Goal: Information Seeking & Learning: Find specific fact

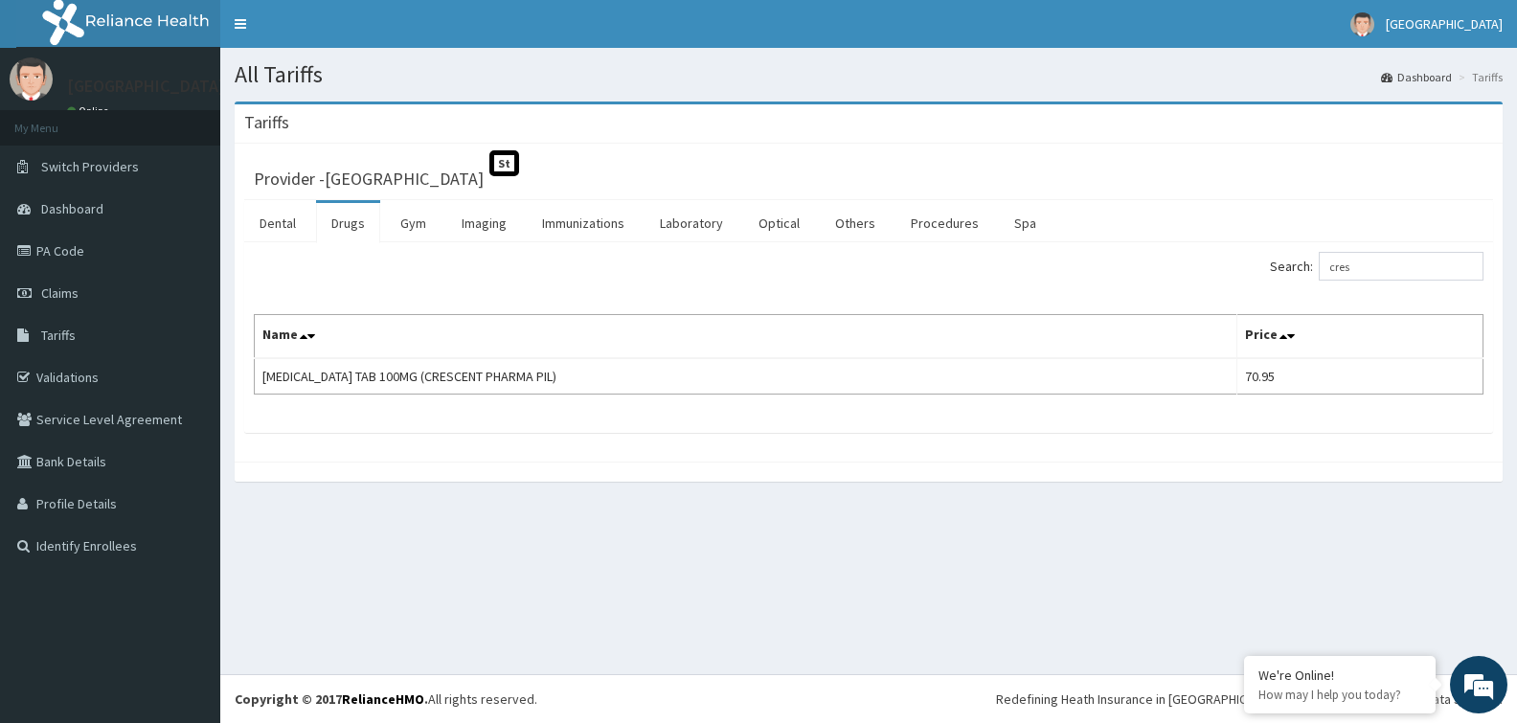
drag, startPoint x: 0, startPoint y: 0, endPoint x: 1024, endPoint y: 260, distance: 1056.1
click at [1024, 260] on div "Search: cres" at bounding box center [1183, 269] width 600 height 34
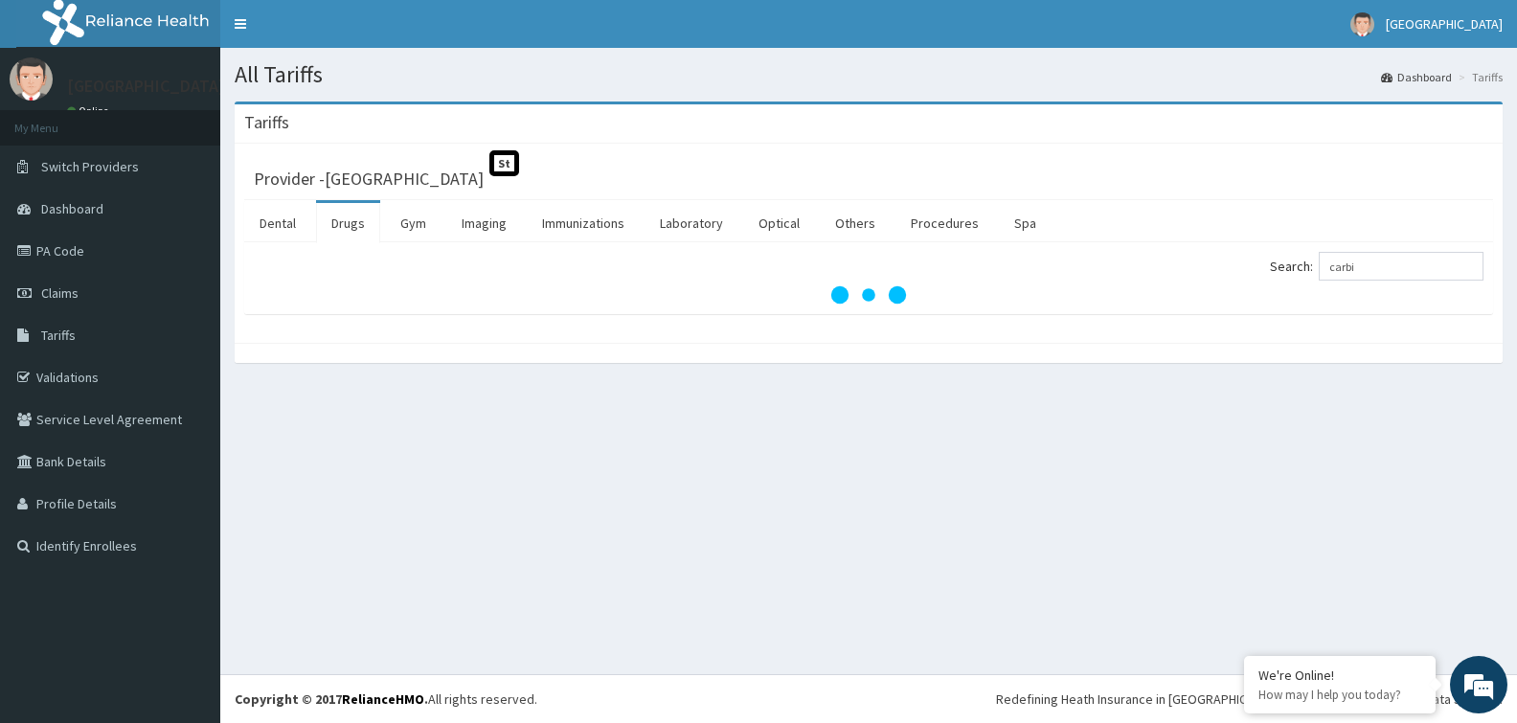
type input "carbi"
click at [108, 247] on link "PA Code" at bounding box center [110, 251] width 220 height 42
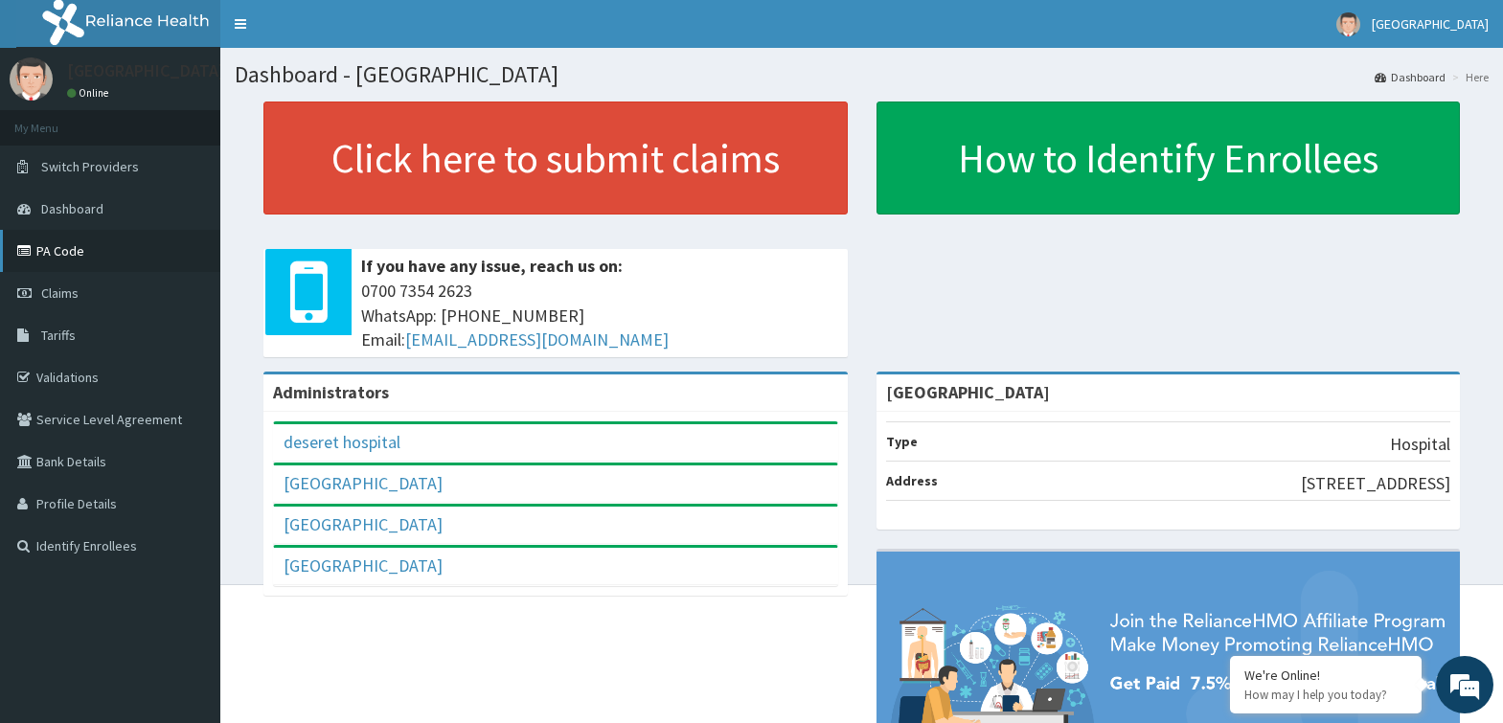
click at [79, 250] on link "PA Code" at bounding box center [110, 251] width 220 height 42
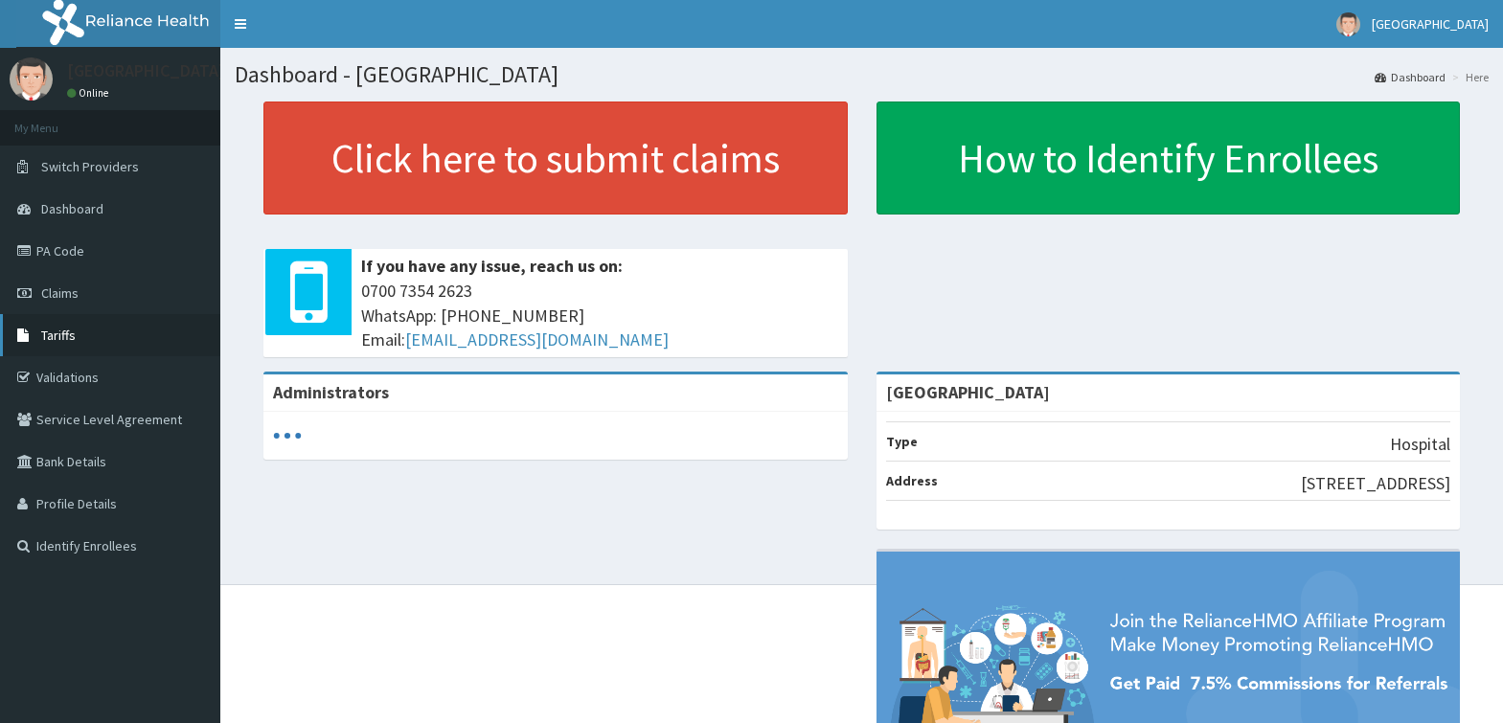
click at [96, 334] on link "Tariffs" at bounding box center [110, 335] width 220 height 42
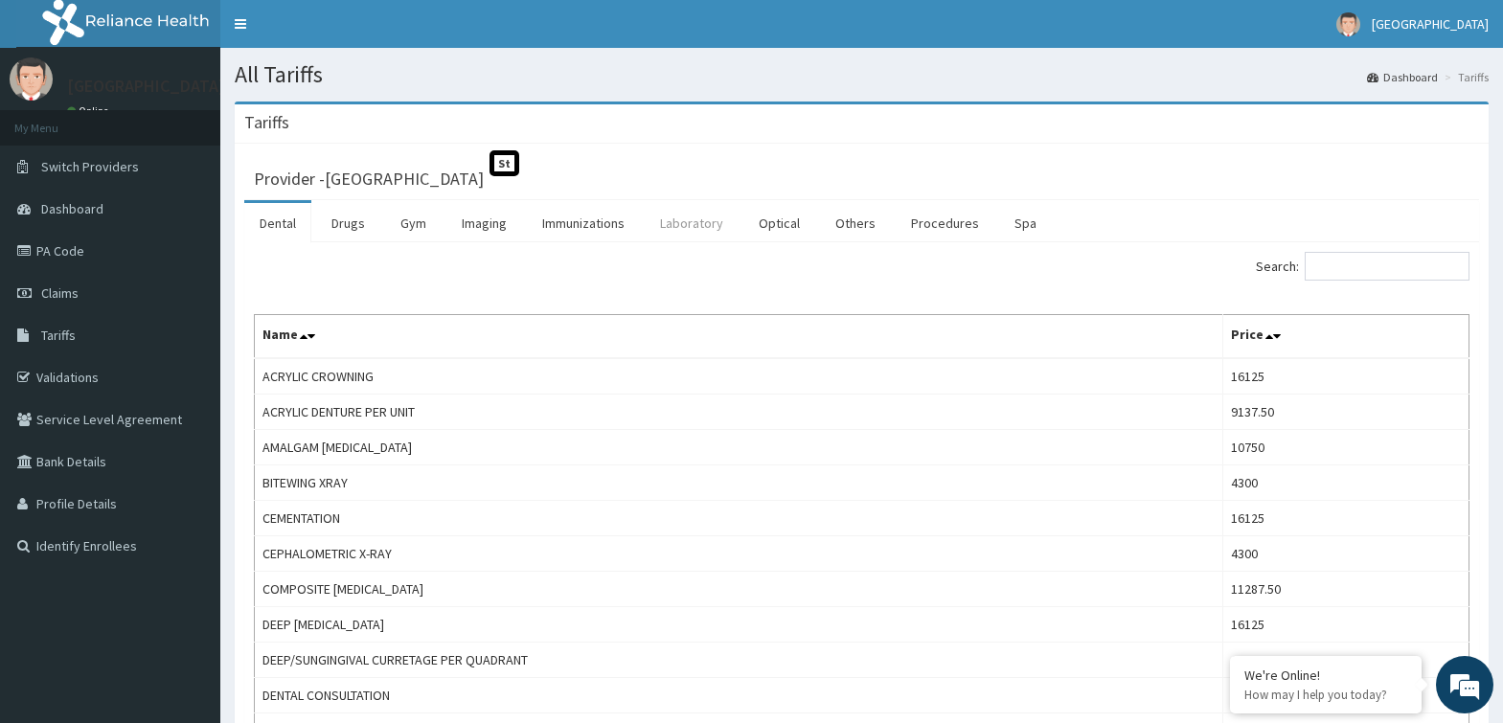
drag, startPoint x: 337, startPoint y: 219, endPoint x: 699, endPoint y: 230, distance: 362.2
click at [339, 220] on link "Drugs" at bounding box center [348, 223] width 64 height 40
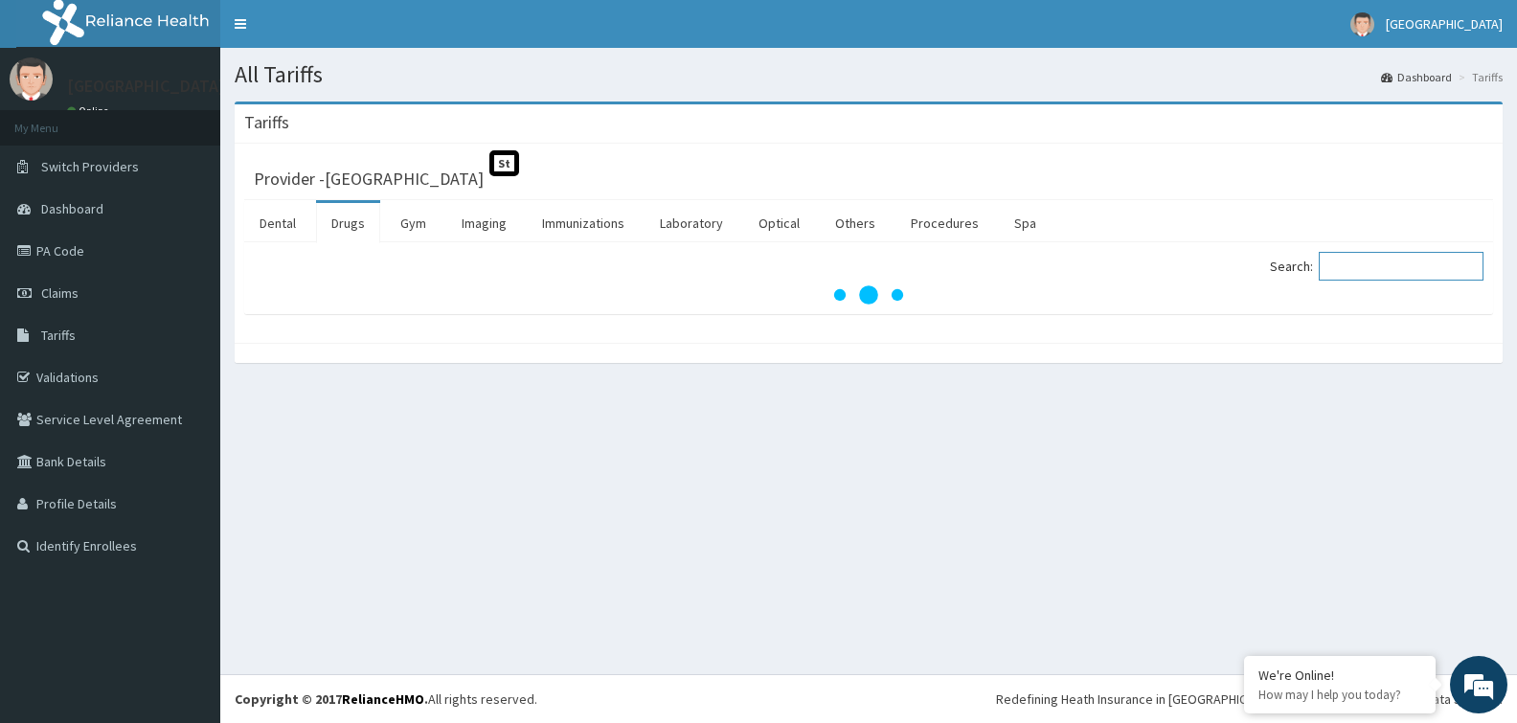
click at [1353, 260] on input "Search:" at bounding box center [1401, 266] width 165 height 29
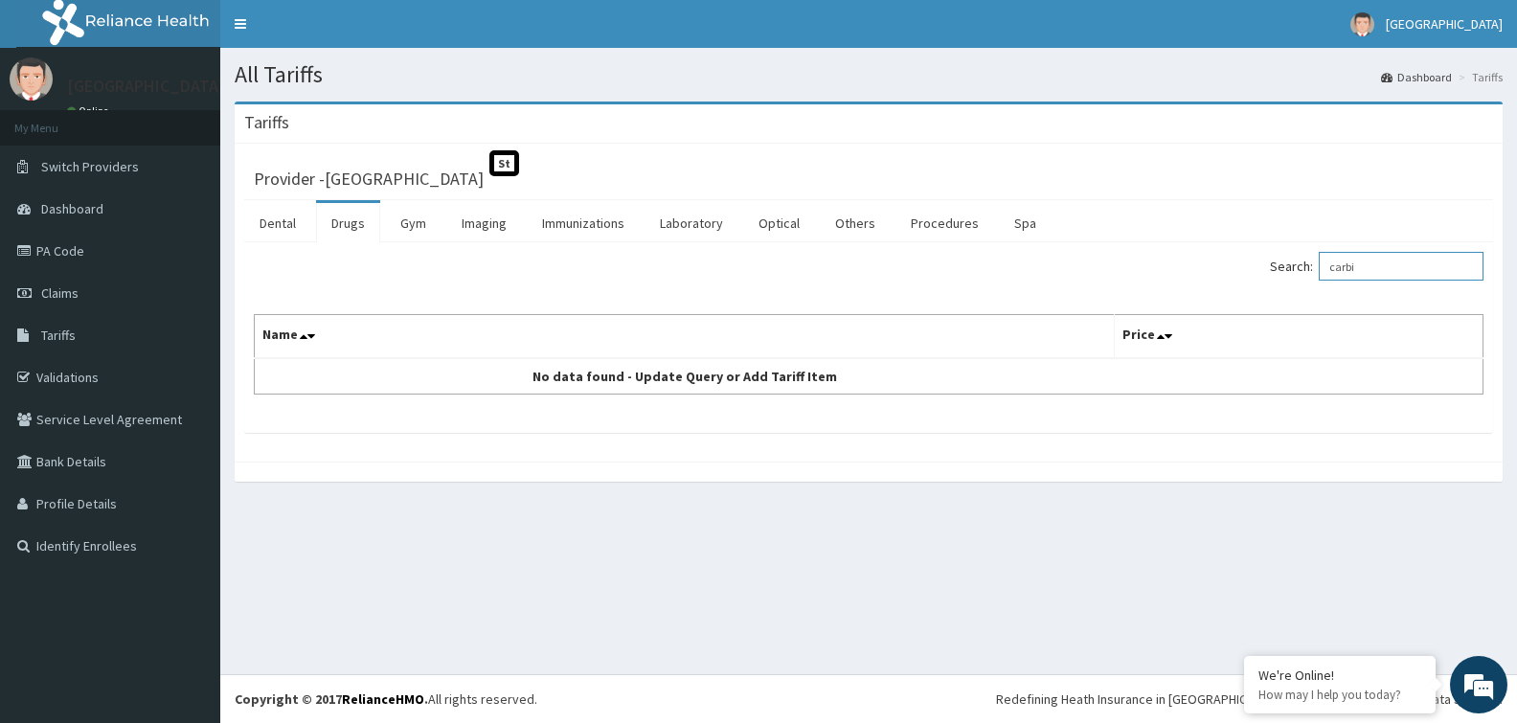
click at [1385, 265] on input "carbi" at bounding box center [1401, 266] width 165 height 29
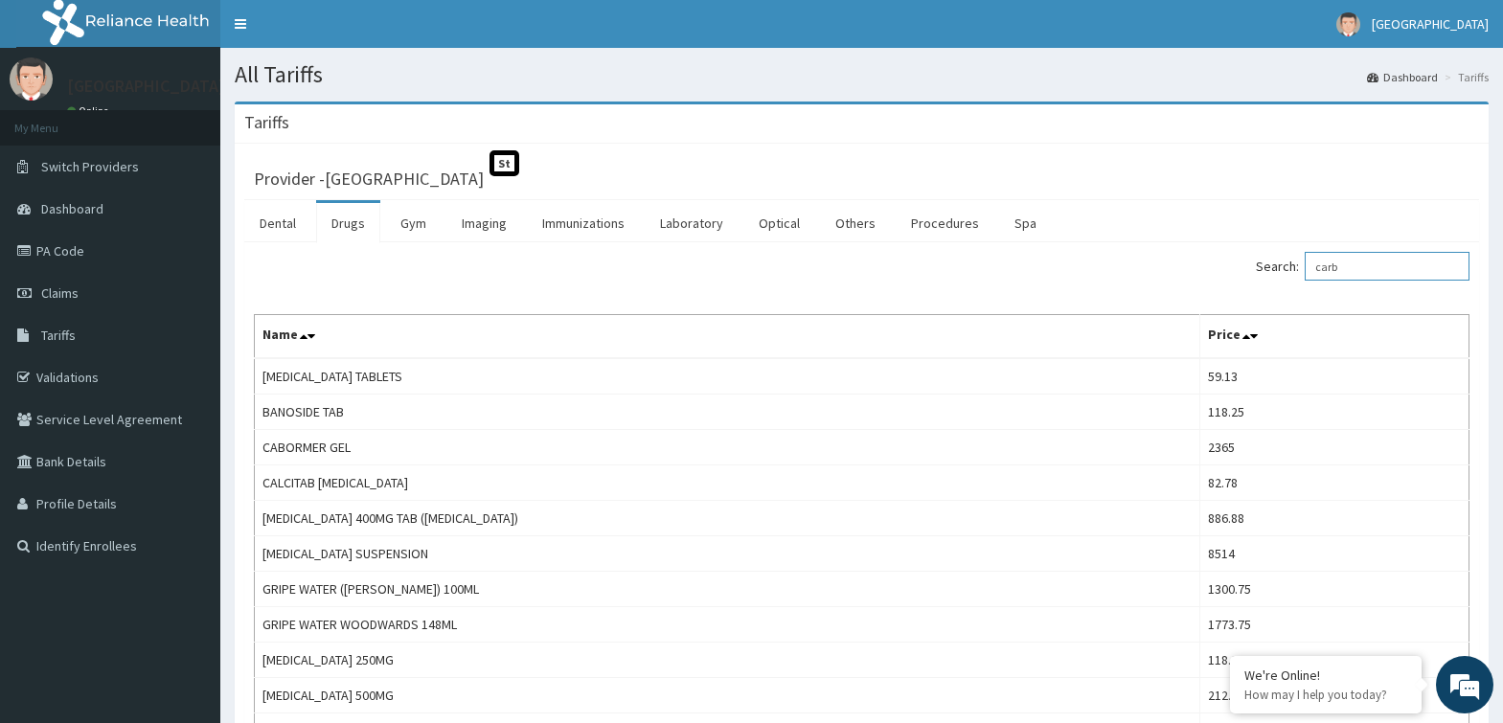
drag, startPoint x: 1395, startPoint y: 256, endPoint x: 1085, endPoint y: 273, distance: 310.8
click at [1085, 273] on div "Search: carb" at bounding box center [1173, 269] width 594 height 34
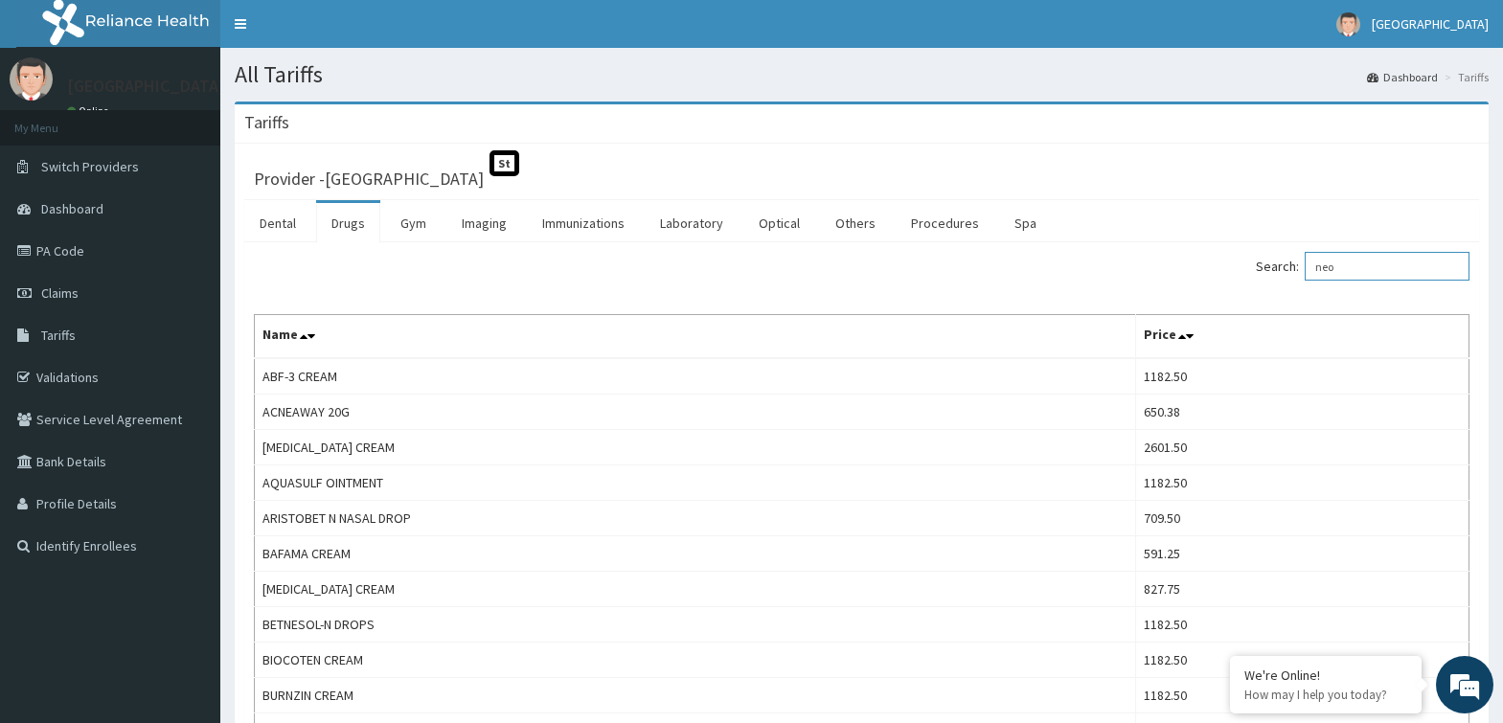
drag, startPoint x: 1410, startPoint y: 253, endPoint x: 1038, endPoint y: 321, distance: 377.7
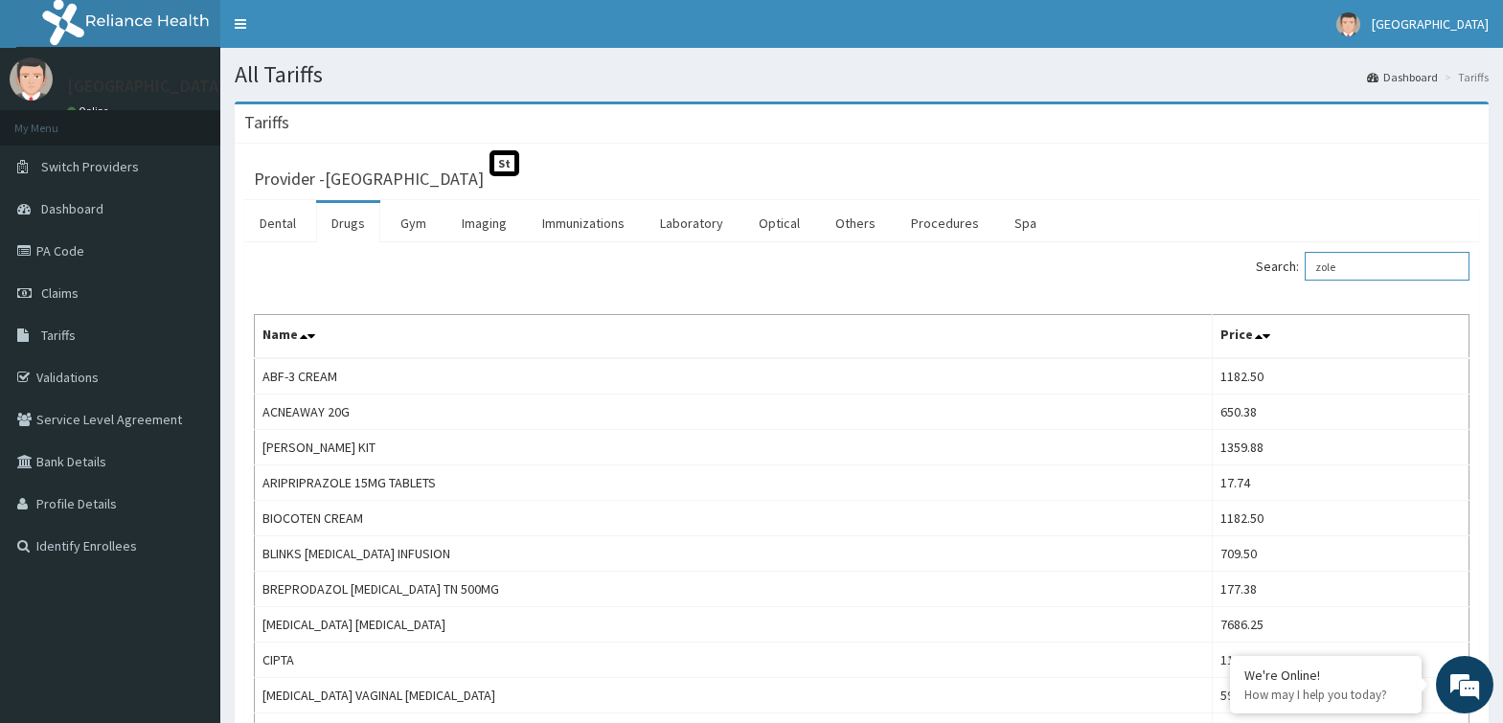
drag, startPoint x: 1379, startPoint y: 268, endPoint x: 1003, endPoint y: 274, distance: 376.4
click at [1003, 274] on div "Search: zole" at bounding box center [1173, 269] width 594 height 34
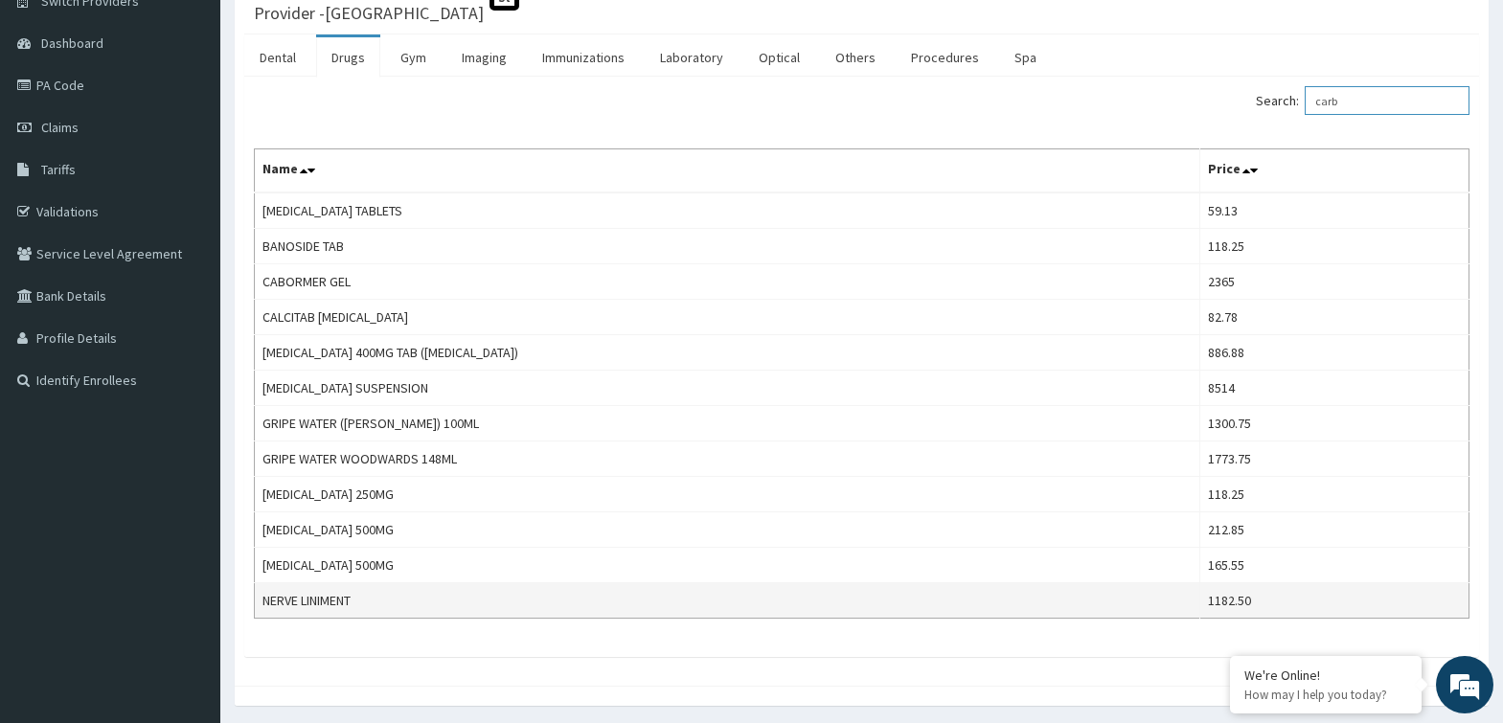
scroll to position [231, 0]
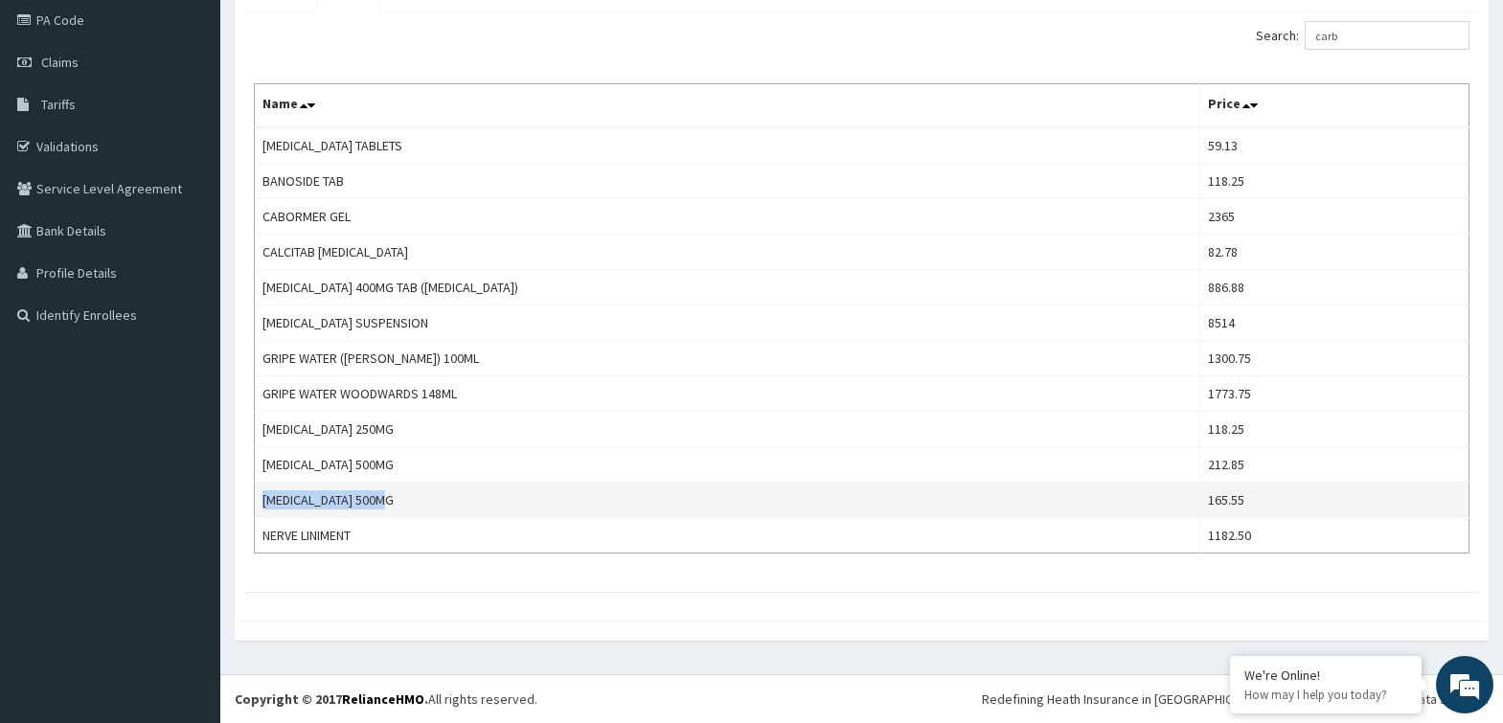
drag, startPoint x: 262, startPoint y: 502, endPoint x: 409, endPoint y: 502, distance: 146.5
click at [409, 502] on td "METHOCARBAMOL 500MG" at bounding box center [727, 500] width 945 height 35
copy td "METHOCARBAMOL 500MG"
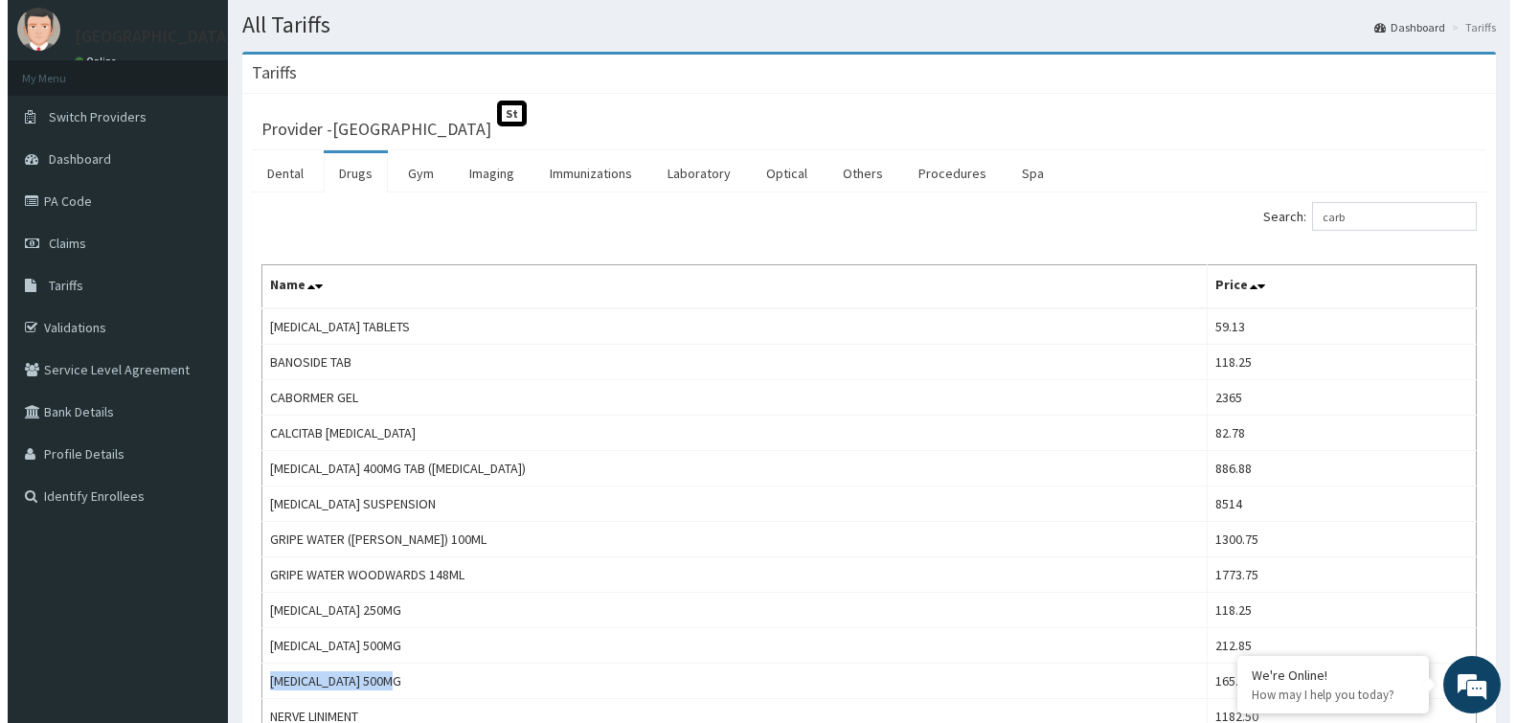
scroll to position [0, 0]
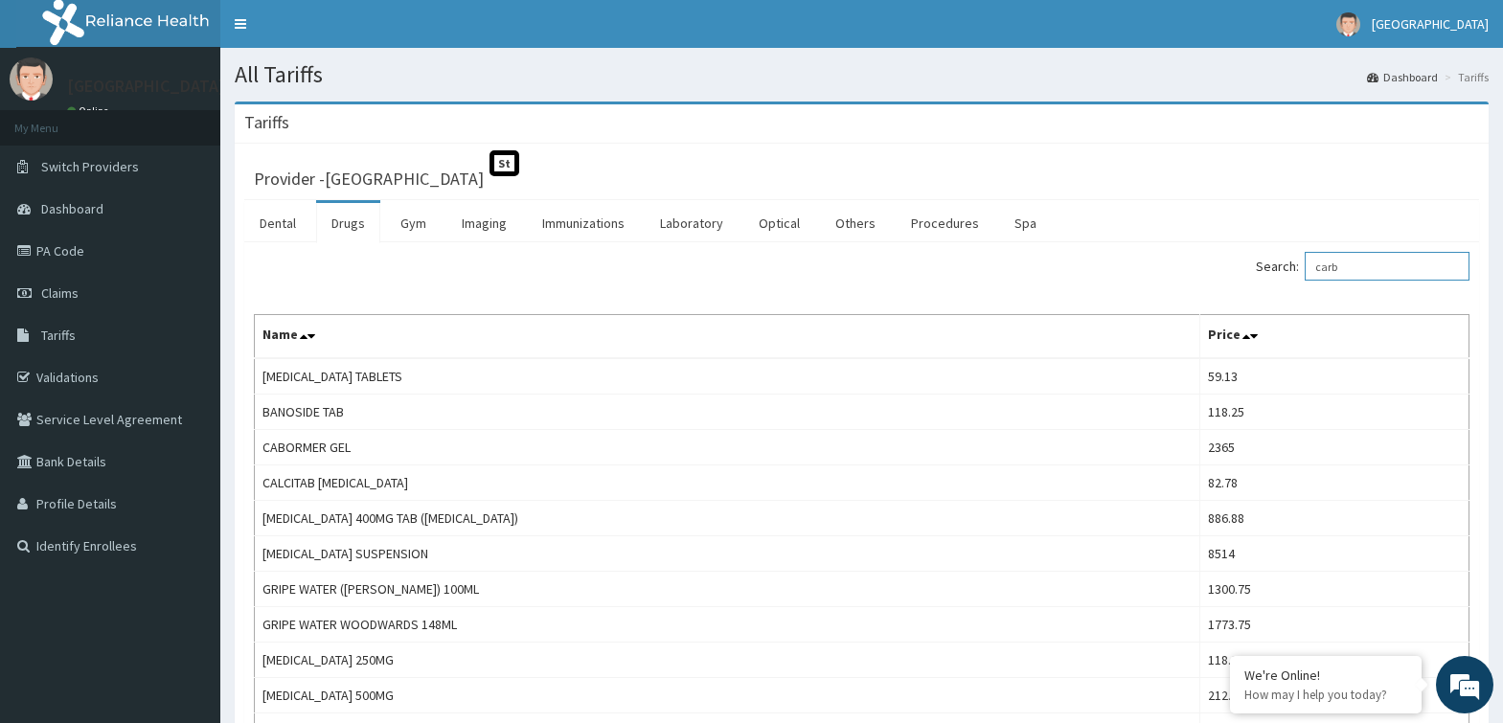
drag, startPoint x: 1398, startPoint y: 260, endPoint x: 993, endPoint y: 260, distance: 405.1
click at [993, 260] on div "Search: carb" at bounding box center [1173, 269] width 594 height 34
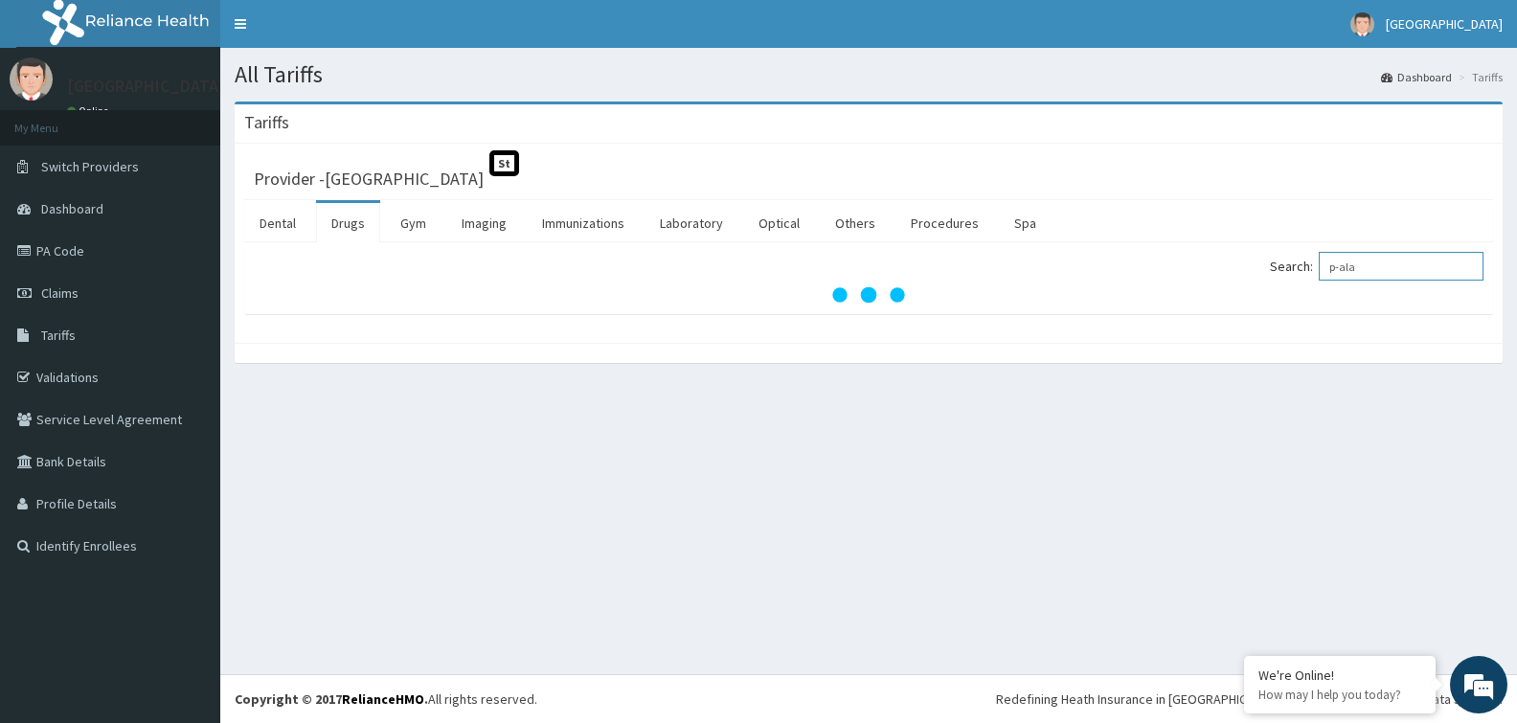
drag, startPoint x: 1417, startPoint y: 269, endPoint x: 861, endPoint y: 261, distance: 556.5
click at [861, 262] on div "Search: p-ala" at bounding box center [869, 278] width 1230 height 53
type input "lexo"
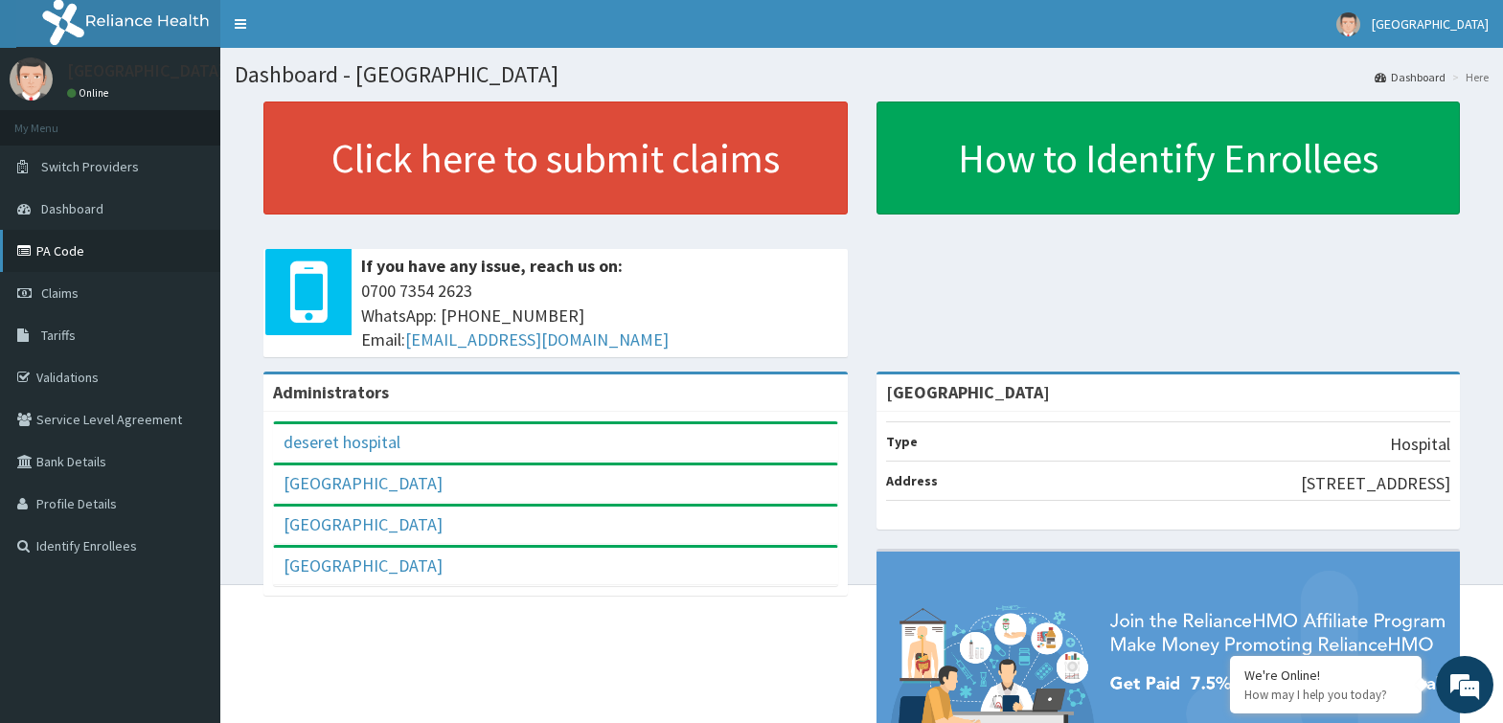
click at [93, 242] on link "PA Code" at bounding box center [110, 251] width 220 height 42
